Goal: Find specific page/section: Find specific page/section

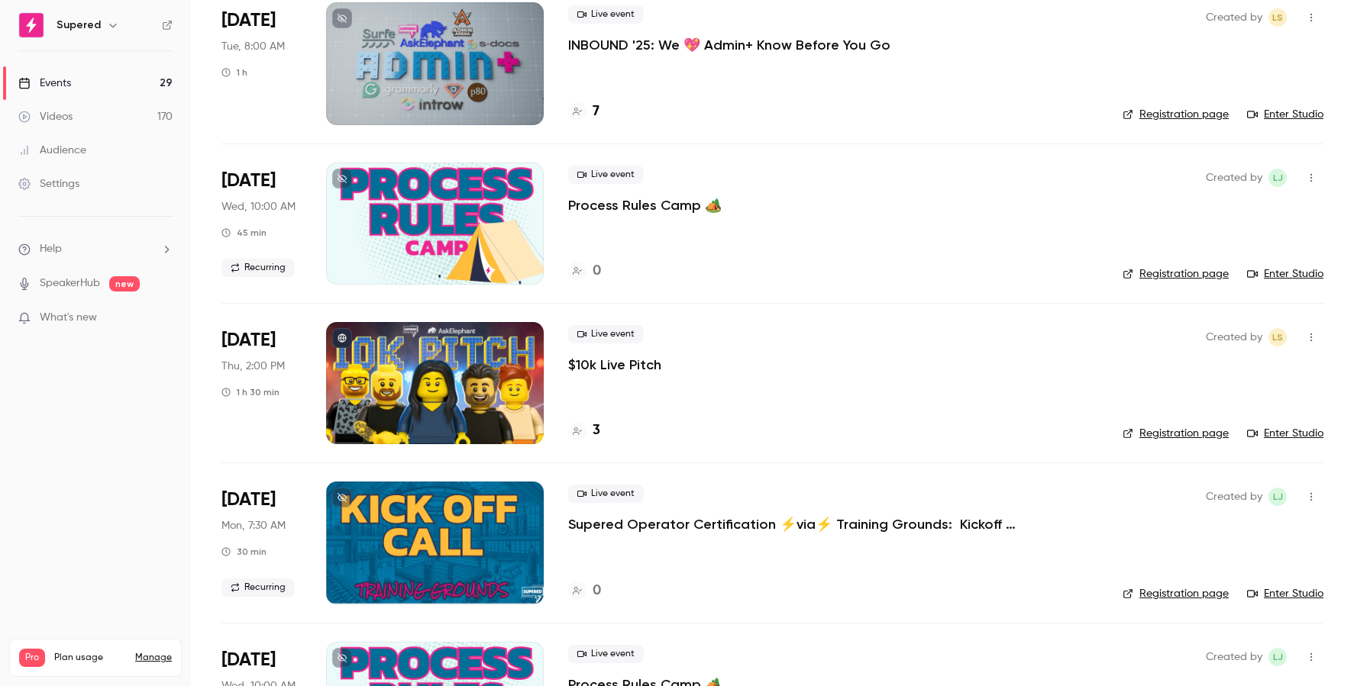
scroll to position [770, 0]
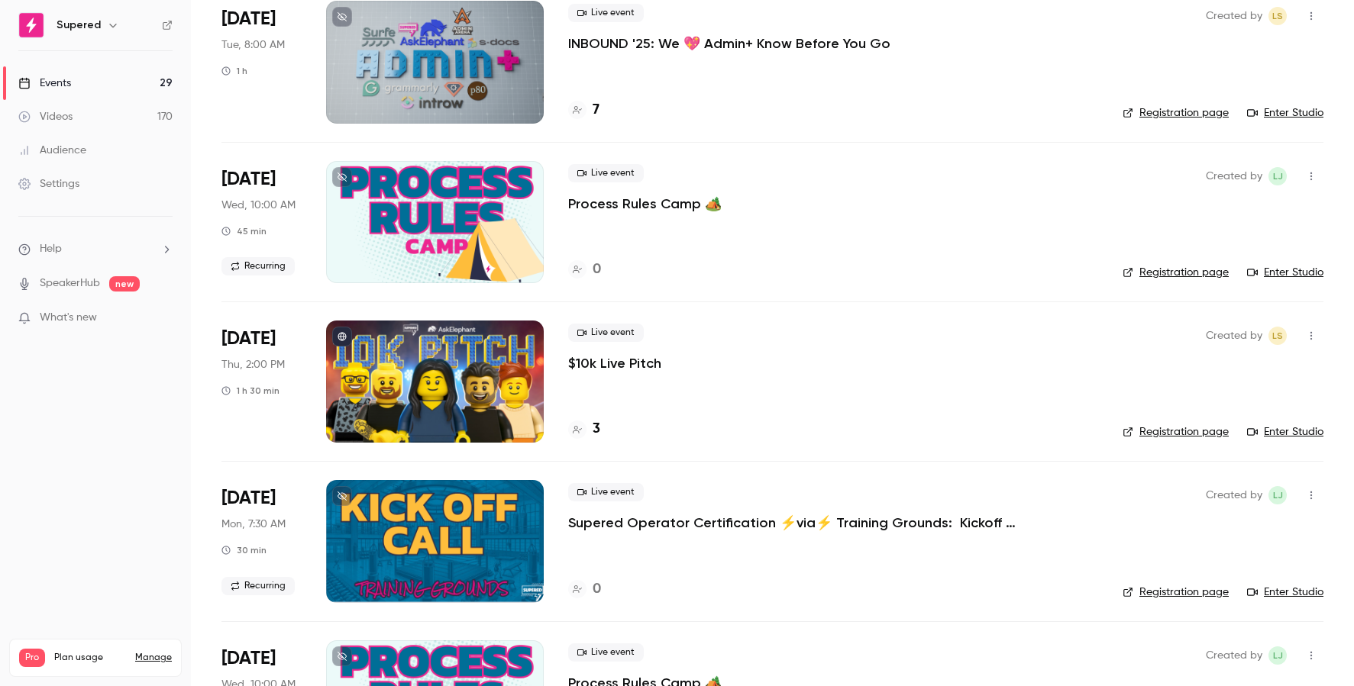
click at [599, 431] on h4 "3" at bounding box center [597, 429] width 8 height 21
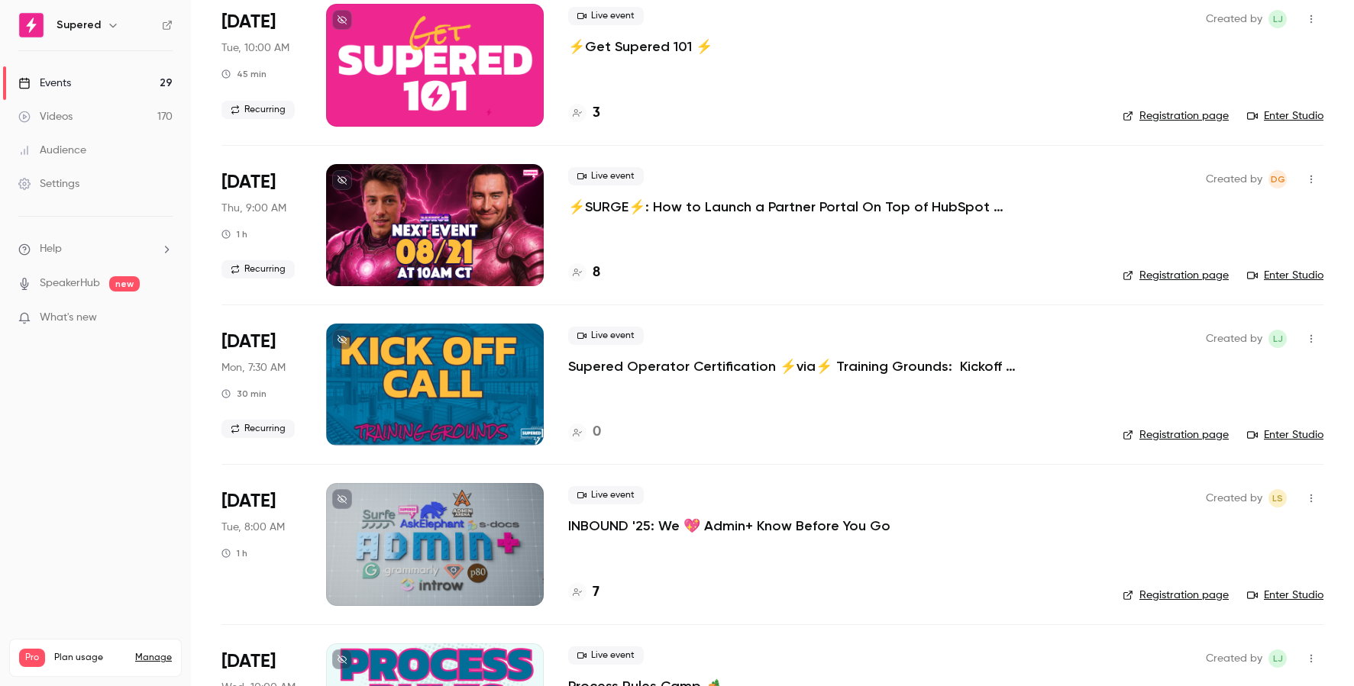
scroll to position [286, 0]
click at [599, 272] on h4 "8" at bounding box center [597, 273] width 8 height 21
